Goal: Transaction & Acquisition: Purchase product/service

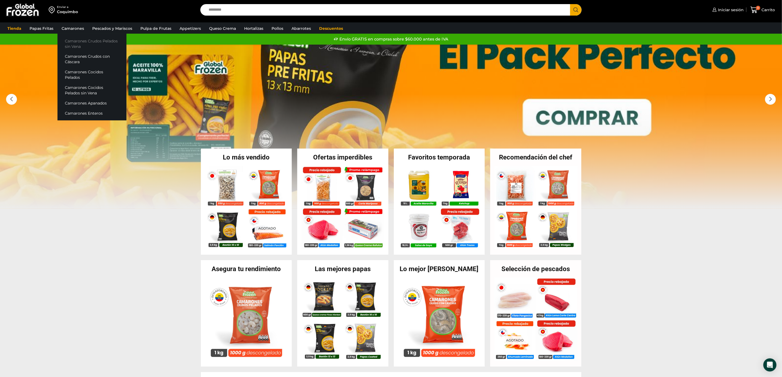
click at [71, 40] on link "Camarones Crudos Pelados sin Vena" at bounding box center [92, 44] width 69 height 16
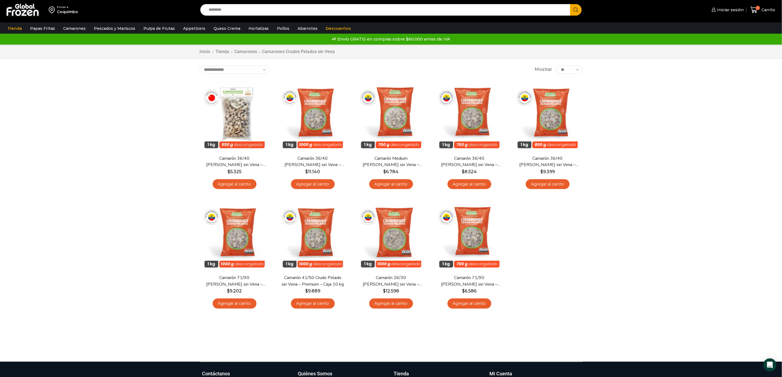
click at [83, 151] on div "Enviar a [GEOGRAPHIC_DATA] Search input Search Iniciar sesión" at bounding box center [391, 181] width 782 height 362
click at [398, 113] on img at bounding box center [391, 114] width 71 height 71
